Goal: Task Accomplishment & Management: Manage account settings

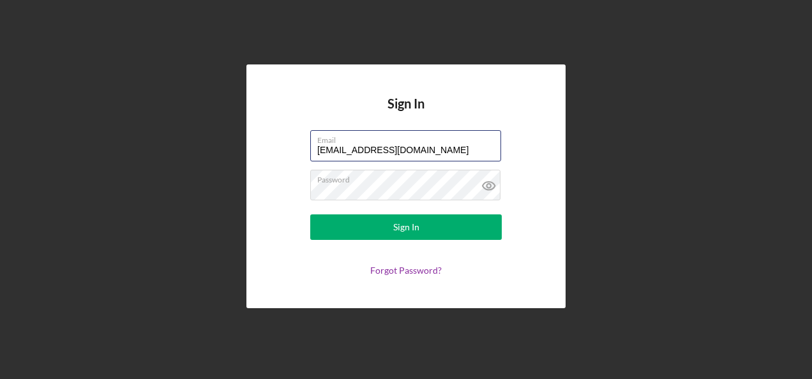
drag, startPoint x: 357, startPoint y: 147, endPoint x: 299, endPoint y: 151, distance: 58.2
click at [299, 151] on form "Email [EMAIL_ADDRESS][DOMAIN_NAME] Password Sign In Forgot Password?" at bounding box center [405, 202] width 255 height 145
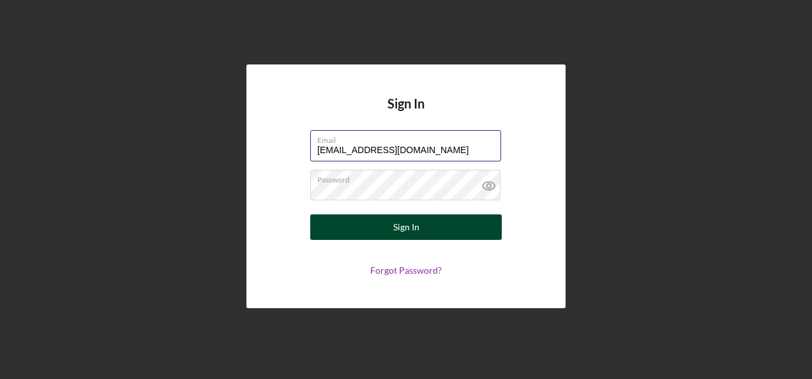
type input "[EMAIL_ADDRESS][DOMAIN_NAME]"
drag, startPoint x: 456, startPoint y: 230, endPoint x: 461, endPoint y: 222, distance: 10.1
click at [456, 229] on button "Sign In" at bounding box center [405, 227] width 191 height 26
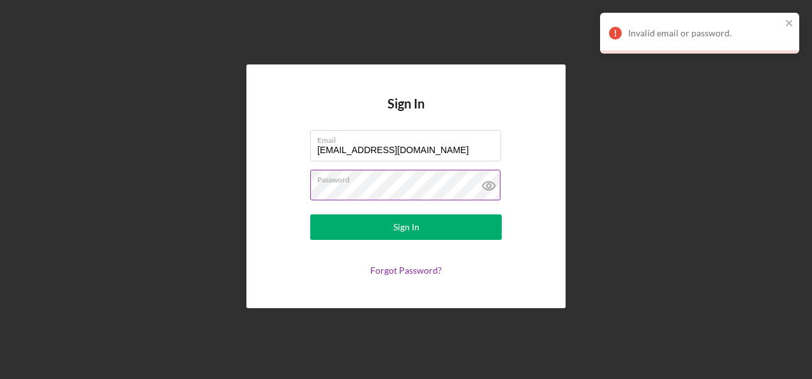
click at [484, 179] on icon at bounding box center [489, 186] width 32 height 32
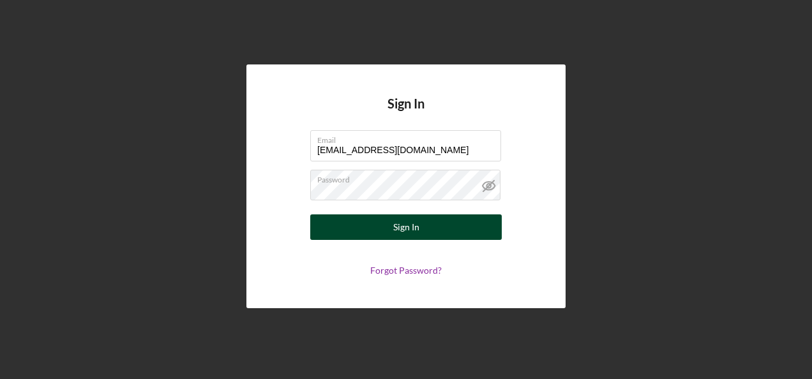
click at [466, 225] on button "Sign In" at bounding box center [405, 227] width 191 height 26
